Goal: Task Accomplishment & Management: Manage account settings

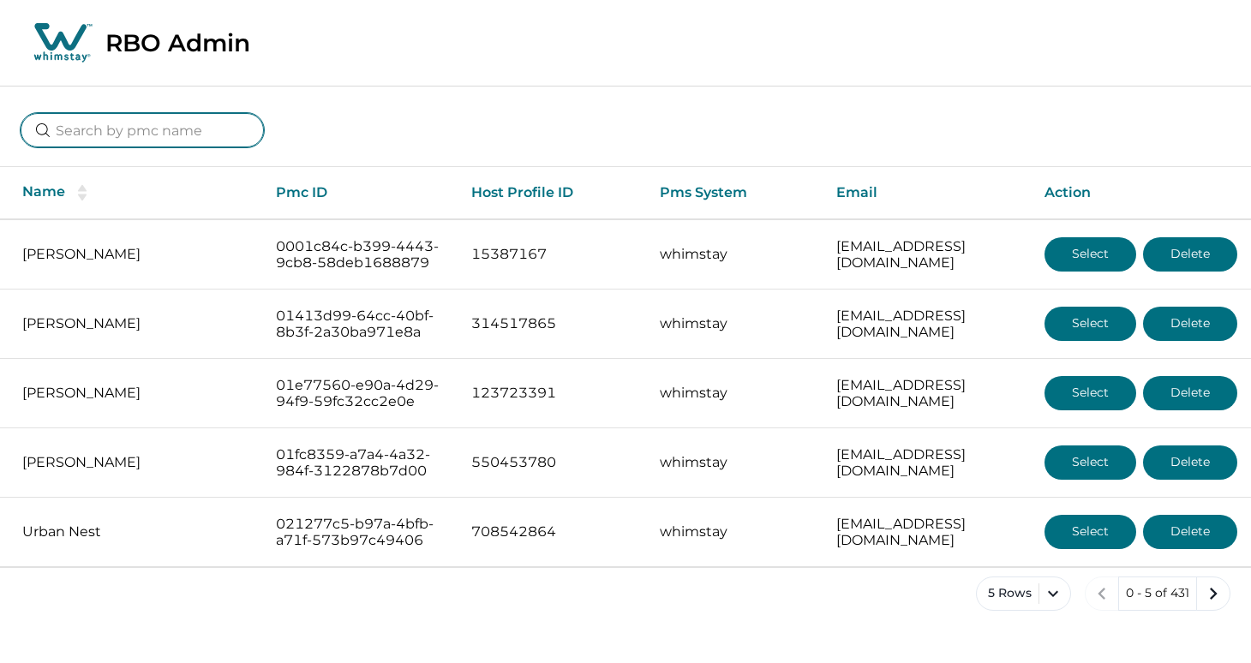
click at [183, 124] on input at bounding box center [142, 130] width 243 height 34
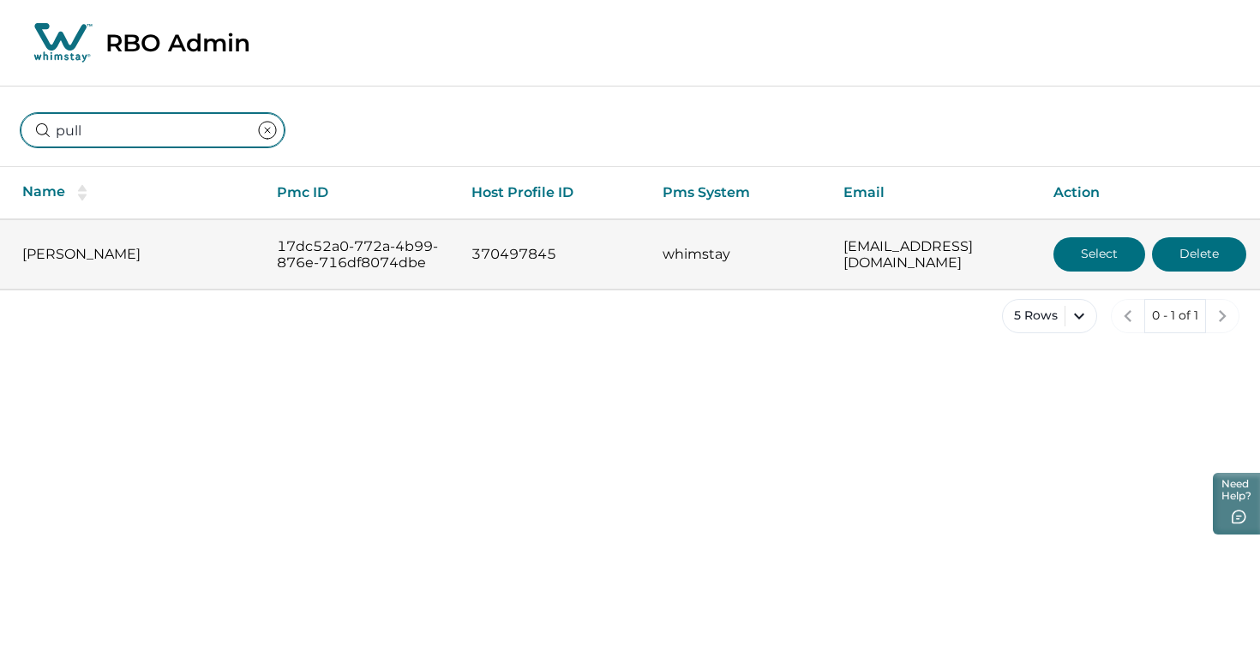
type input "pull"
click at [1083, 255] on button "Select" at bounding box center [1099, 254] width 92 height 34
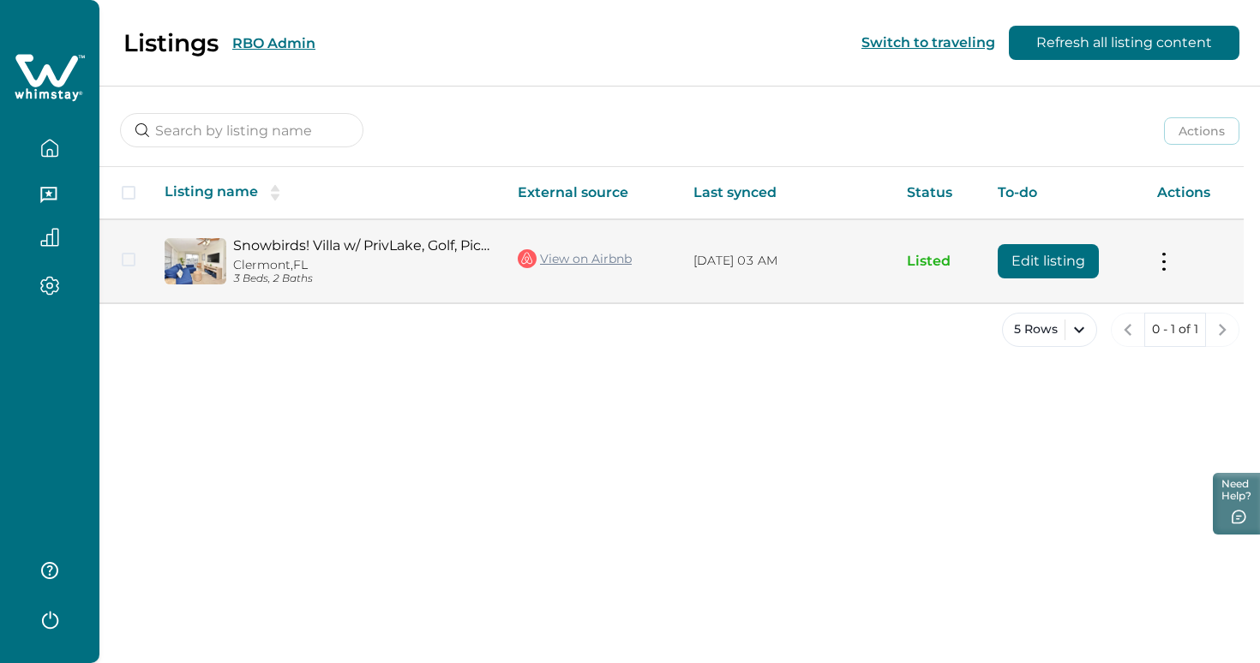
click at [1058, 267] on button "Edit listing" at bounding box center [1048, 261] width 101 height 34
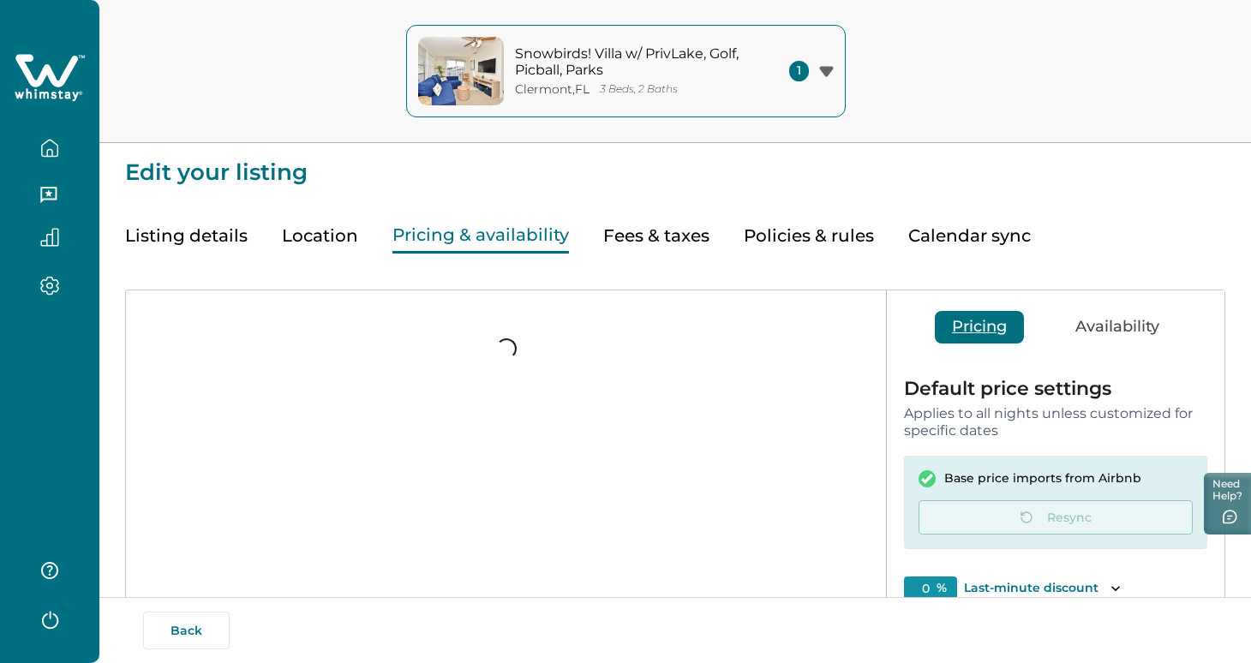
click at [502, 237] on button "Pricing & availability" at bounding box center [480, 236] width 177 height 35
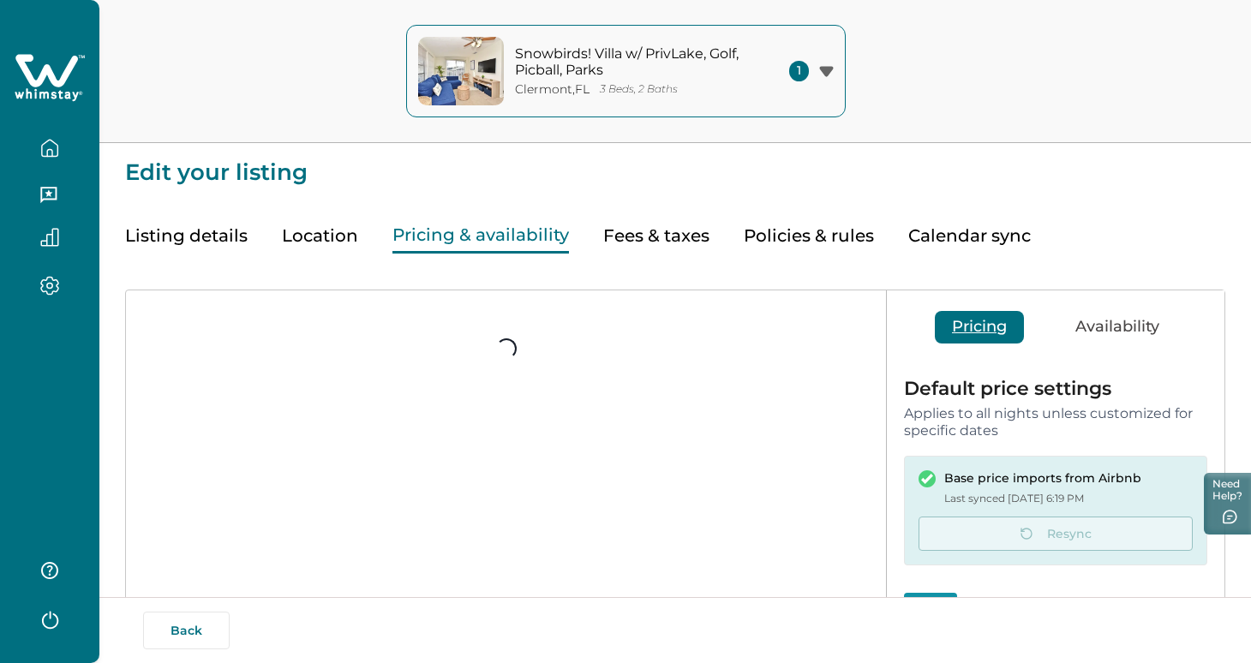
type input "15"
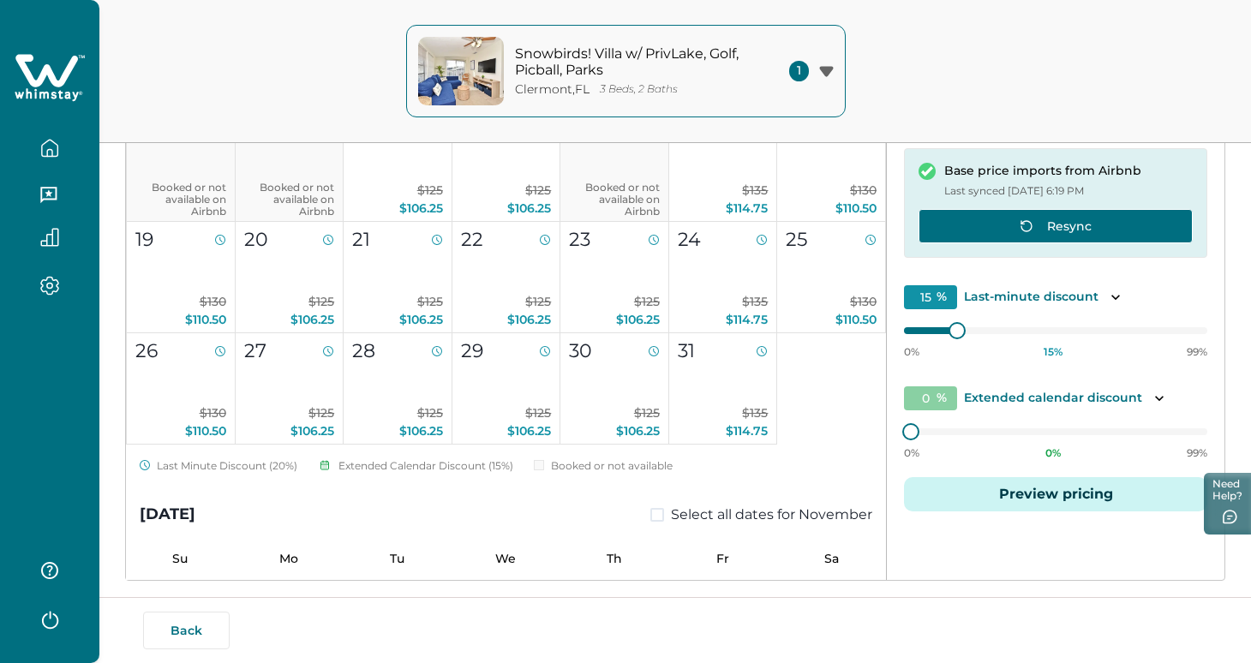
scroll to position [341, 0]
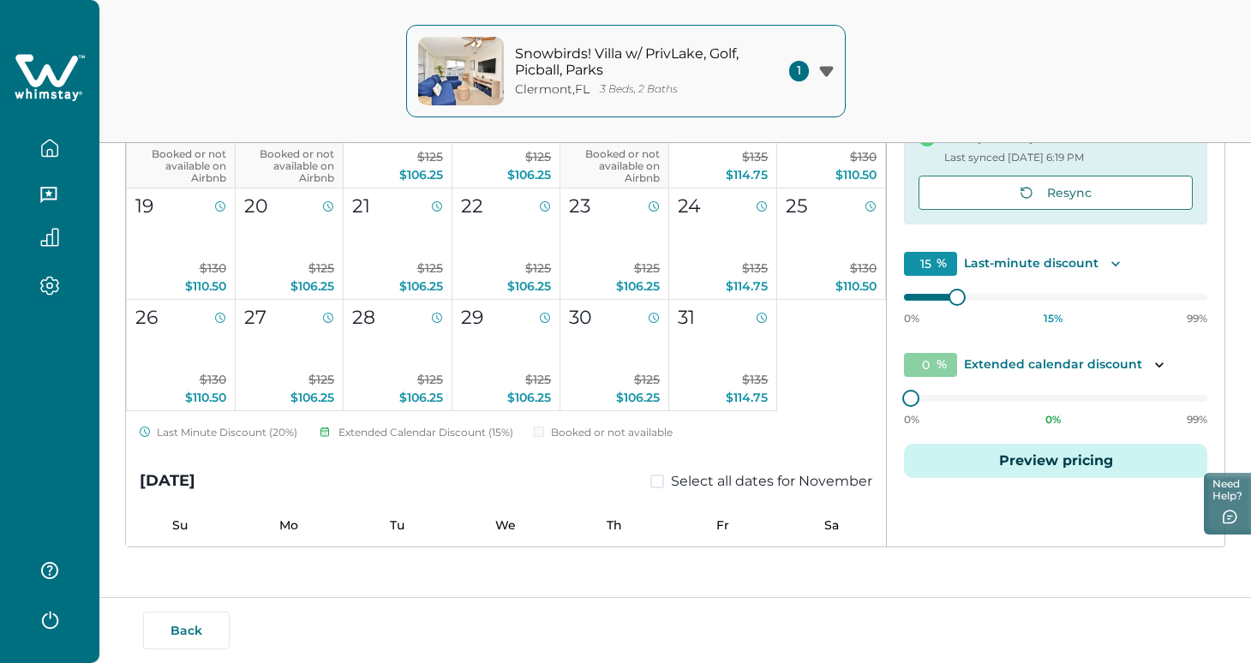
click at [1113, 273] on div "15 % Last-minute discount" at bounding box center [1055, 264] width 303 height 24
click at [1111, 246] on div "Default price settings Applies to all nights unless customized for specific dat…" at bounding box center [1056, 268] width 338 height 494
click at [1110, 264] on icon "Toggle description" at bounding box center [1115, 263] width 17 height 17
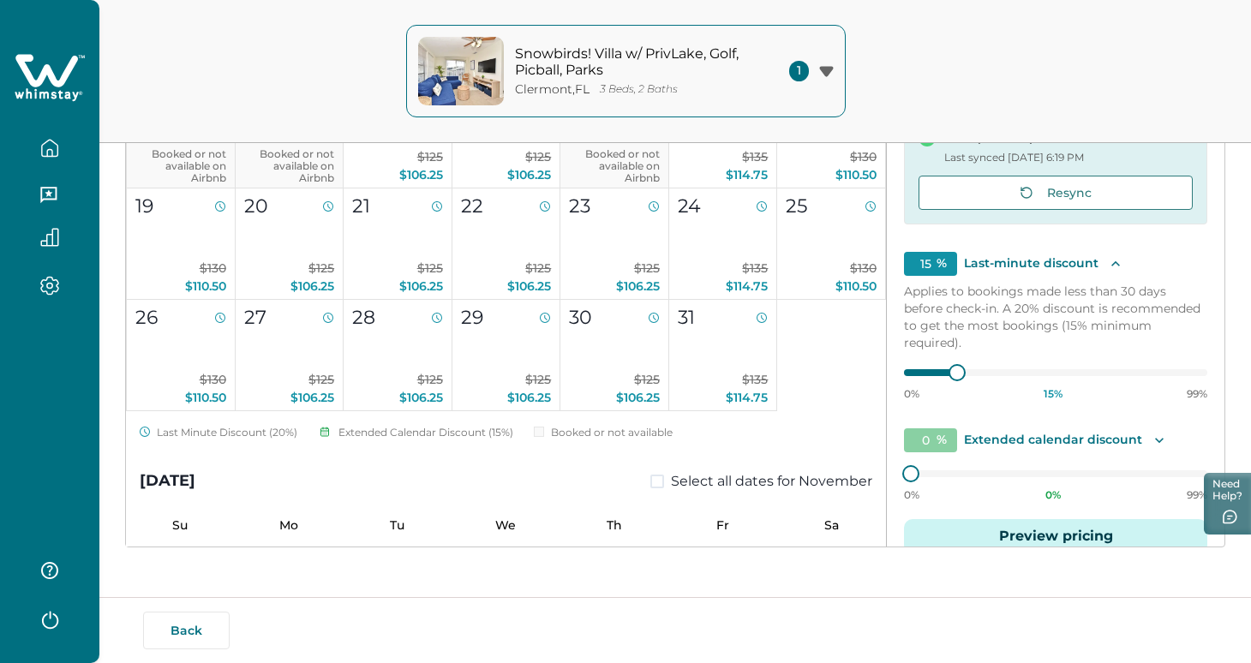
click at [1153, 436] on icon "Toggle description" at bounding box center [1159, 440] width 17 height 17
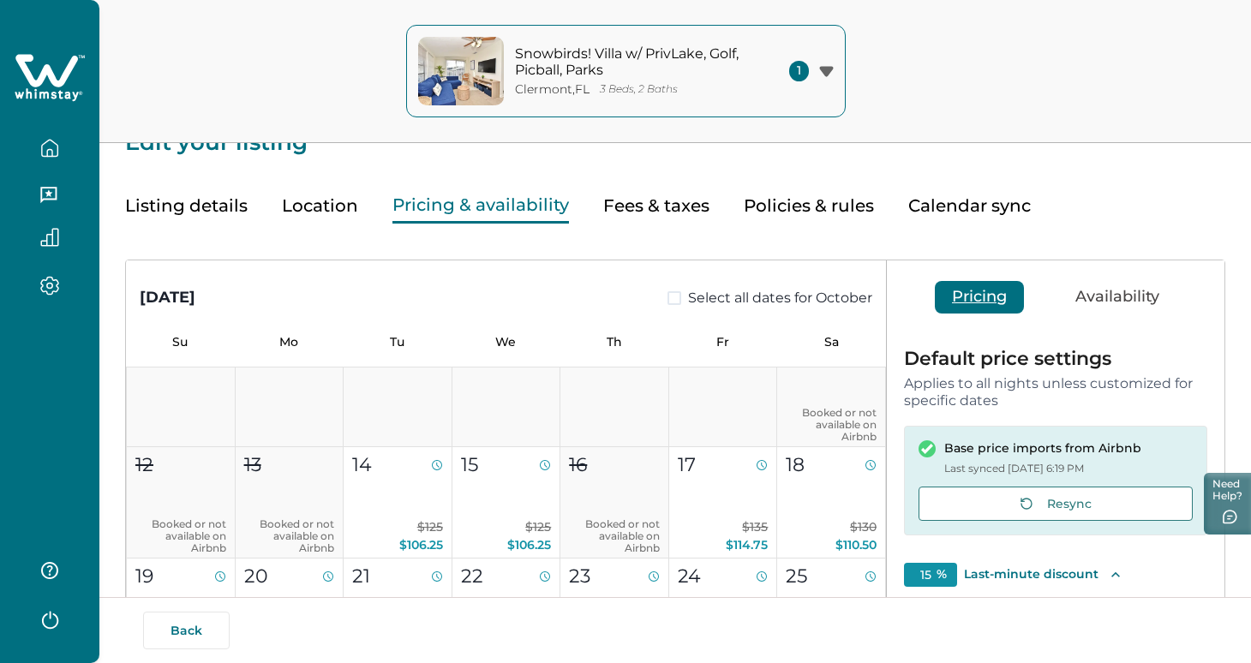
scroll to position [0, 0]
